Goal: Transaction & Acquisition: Purchase product/service

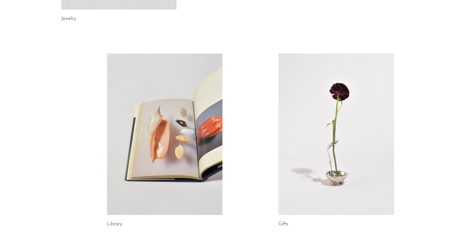
scroll to position [287, 0]
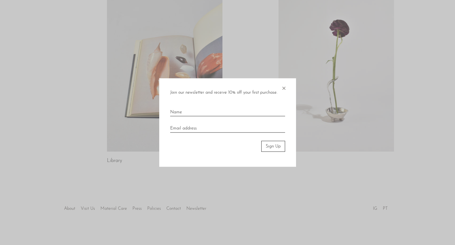
click at [283, 86] on span "×" at bounding box center [283, 87] width 5 height 18
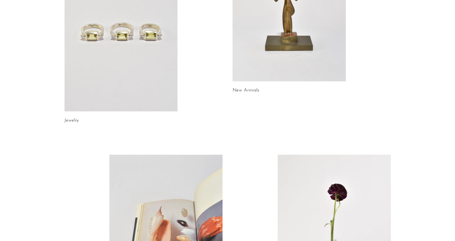
scroll to position [0, 0]
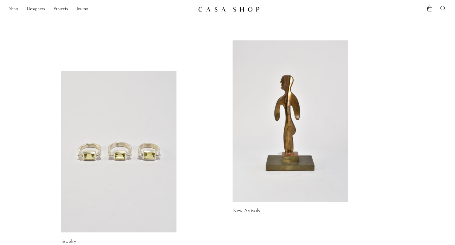
click at [13, 9] on link "Shop" at bounding box center [13, 9] width 9 height 7
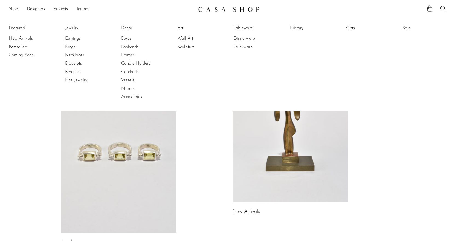
click at [413, 28] on link "Sale" at bounding box center [423, 28] width 41 height 6
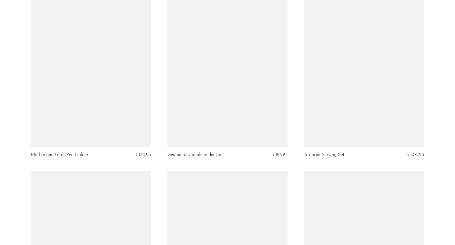
scroll to position [1200, 0]
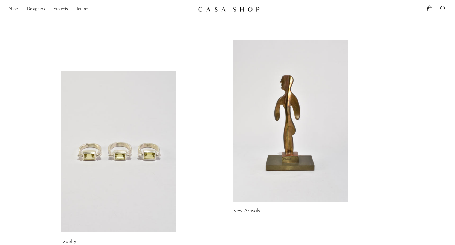
click at [21, 7] on ul "Shop Featured New Arrivals Bestsellers Coming Soon Jewelry Jewelry All Earrings…" at bounding box center [101, 9] width 185 height 9
click at [17, 8] on link "Shop" at bounding box center [13, 9] width 9 height 7
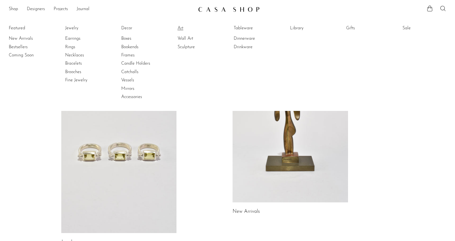
click at [185, 30] on link "Art" at bounding box center [198, 28] width 41 height 6
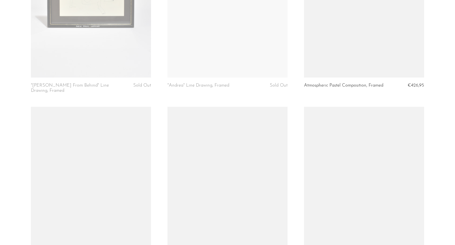
scroll to position [447, 0]
